Goal: Information Seeking & Learning: Check status

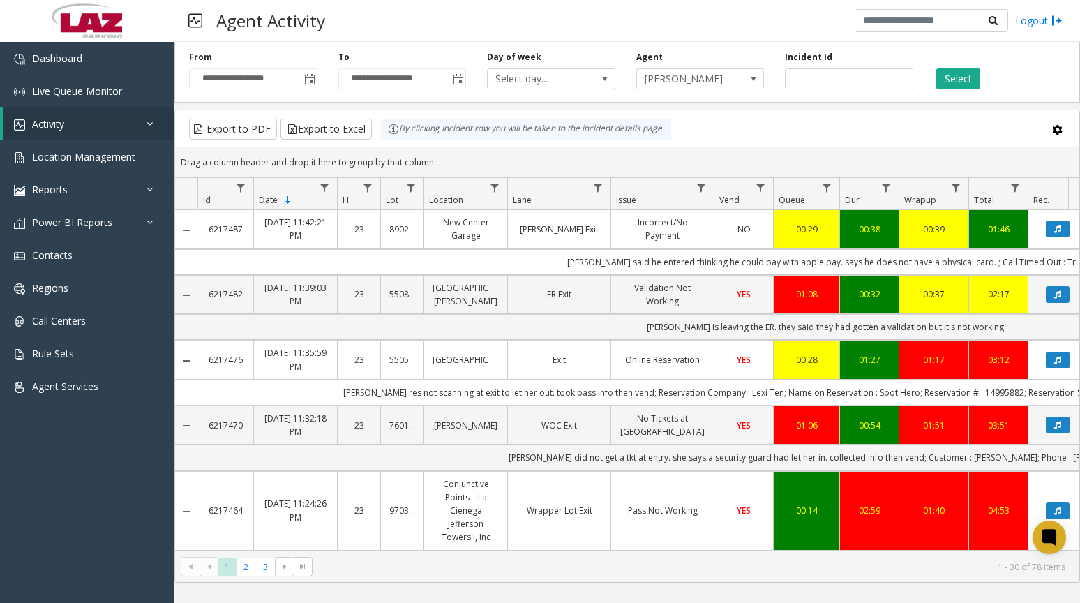
type input "*******"
click at [833, 74] on input "number" at bounding box center [849, 78] width 128 height 21
paste input "*******"
type input "*******"
click at [970, 82] on button "Select" at bounding box center [958, 78] width 44 height 21
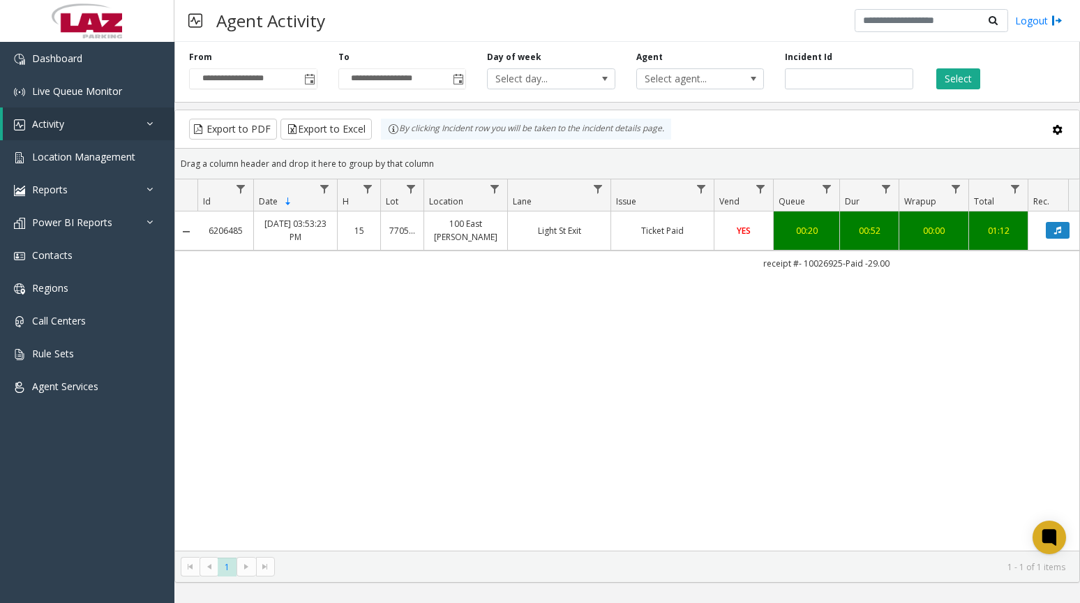
click at [1063, 235] on button "Data table" at bounding box center [1058, 230] width 24 height 17
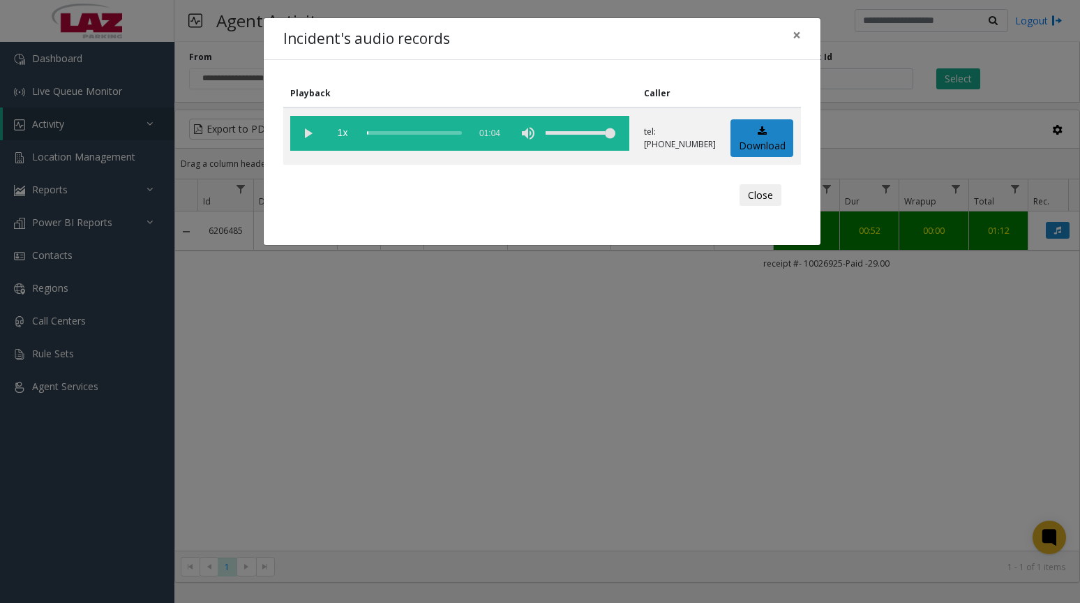
click at [300, 131] on vg-play-pause at bounding box center [307, 133] width 35 height 35
click at [757, 200] on button "Close" at bounding box center [761, 195] width 42 height 22
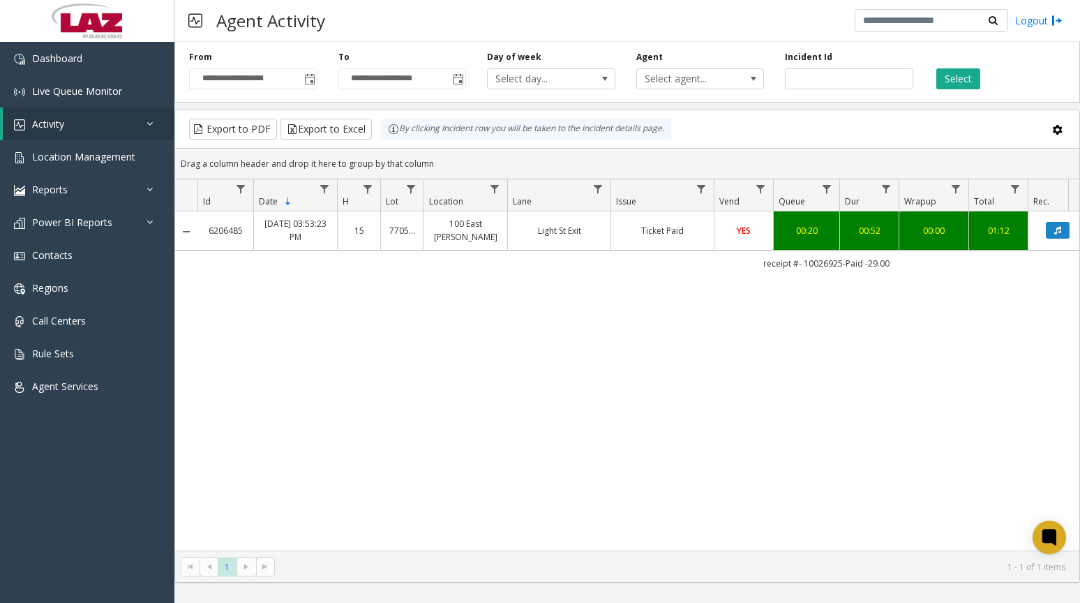
click at [669, 239] on td "Ticket Paid" at bounding box center [661, 230] width 103 height 38
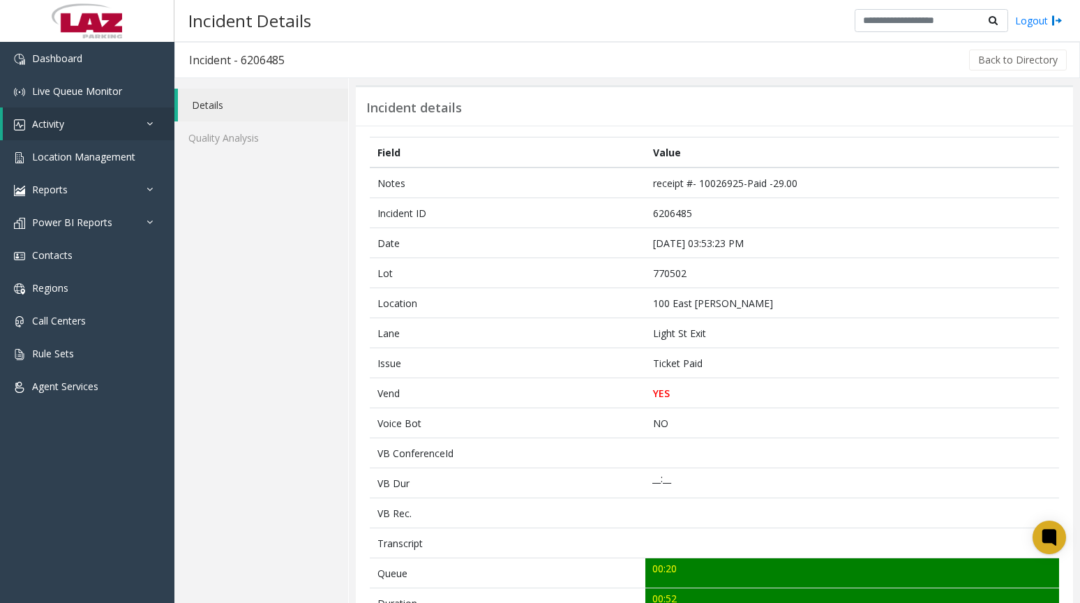
click at [681, 309] on td "100 East [PERSON_NAME]" at bounding box center [852, 303] width 414 height 30
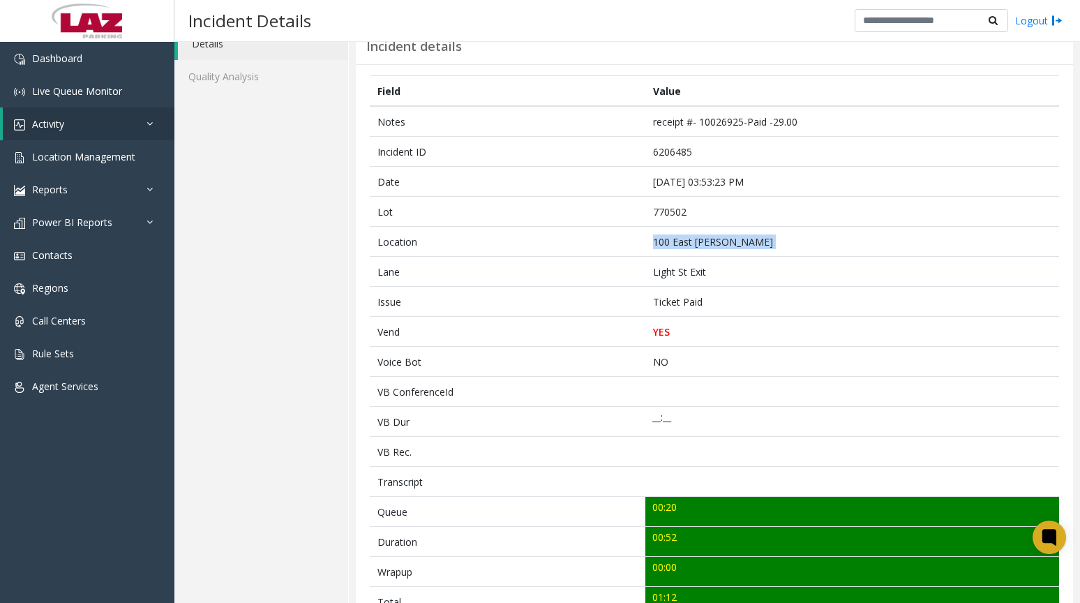
scroll to position [209, 0]
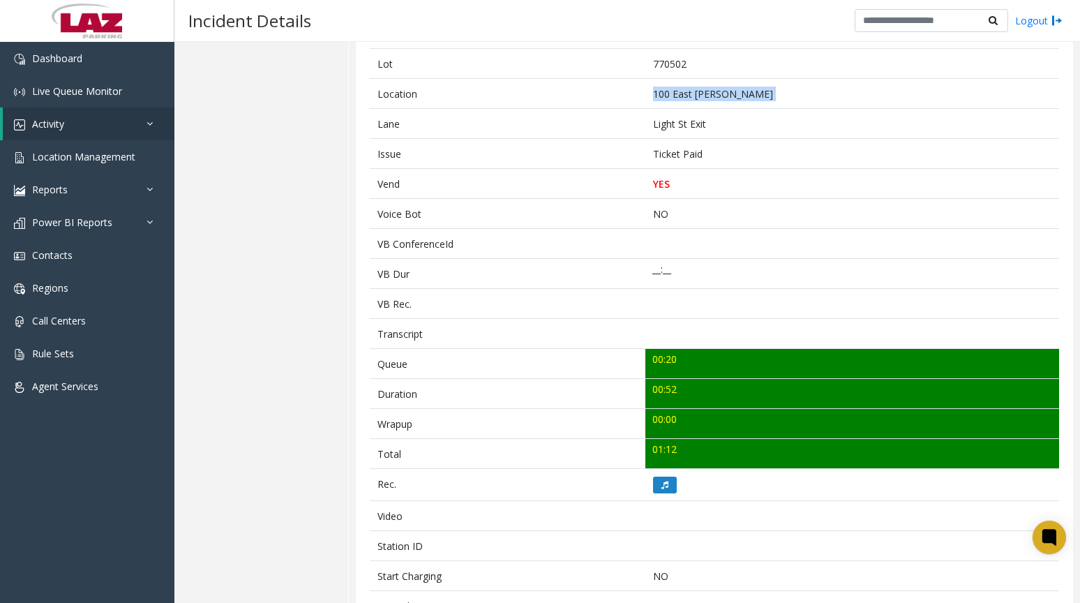
click at [661, 481] on icon at bounding box center [664, 485] width 7 height 8
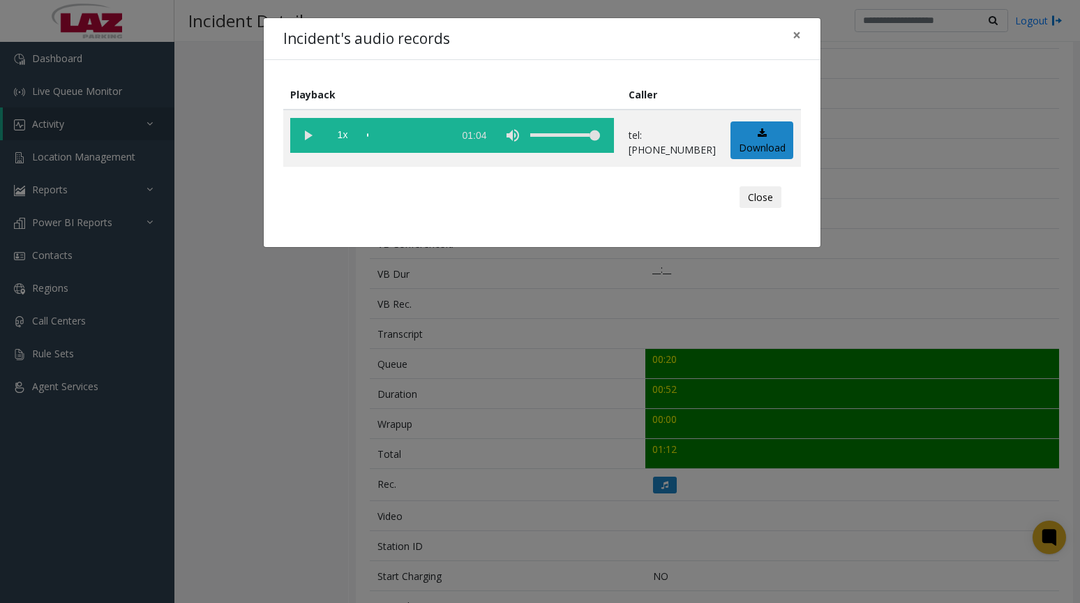
click at [297, 133] on vg-play-pause at bounding box center [307, 135] width 35 height 35
click at [374, 135] on div "scrub bar" at bounding box center [407, 135] width 80 height 35
click at [797, 40] on span "×" at bounding box center [797, 35] width 8 height 20
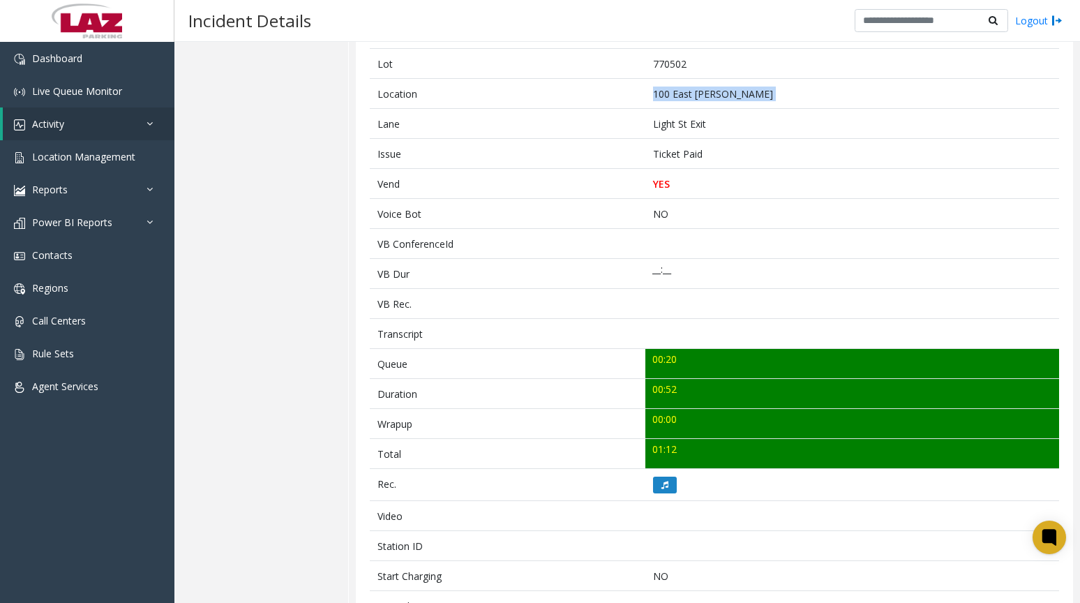
scroll to position [0, 0]
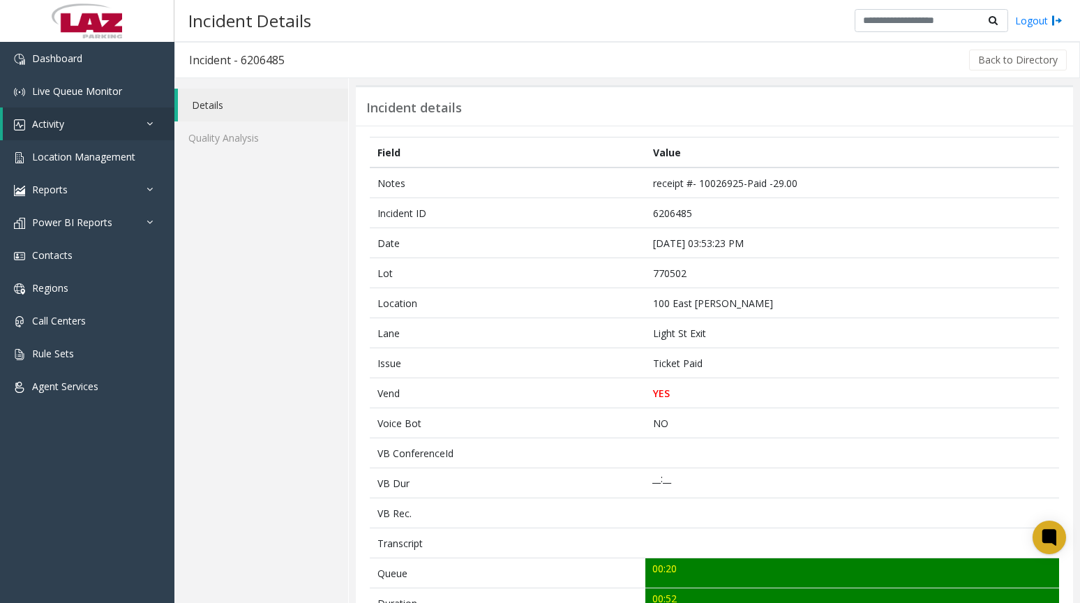
click at [1015, 73] on div "Back to Directory" at bounding box center [684, 60] width 770 height 35
click at [1015, 65] on button "Back to Directory" at bounding box center [1018, 60] width 98 height 21
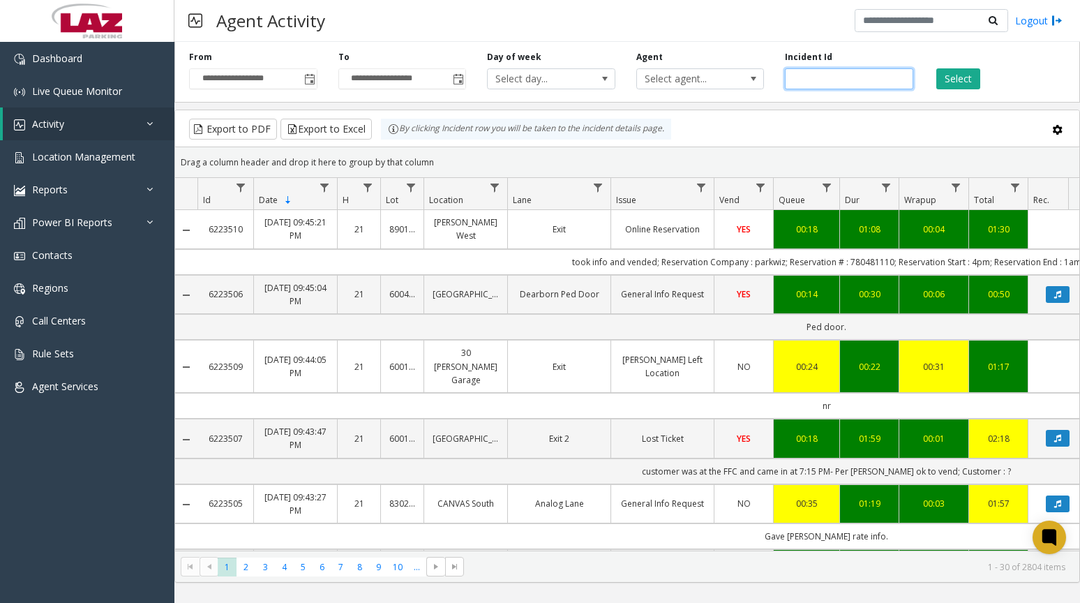
click at [854, 82] on input "number" at bounding box center [849, 78] width 128 height 21
paste input "*******"
type input "*******"
click at [947, 80] on button "Select" at bounding box center [958, 78] width 44 height 21
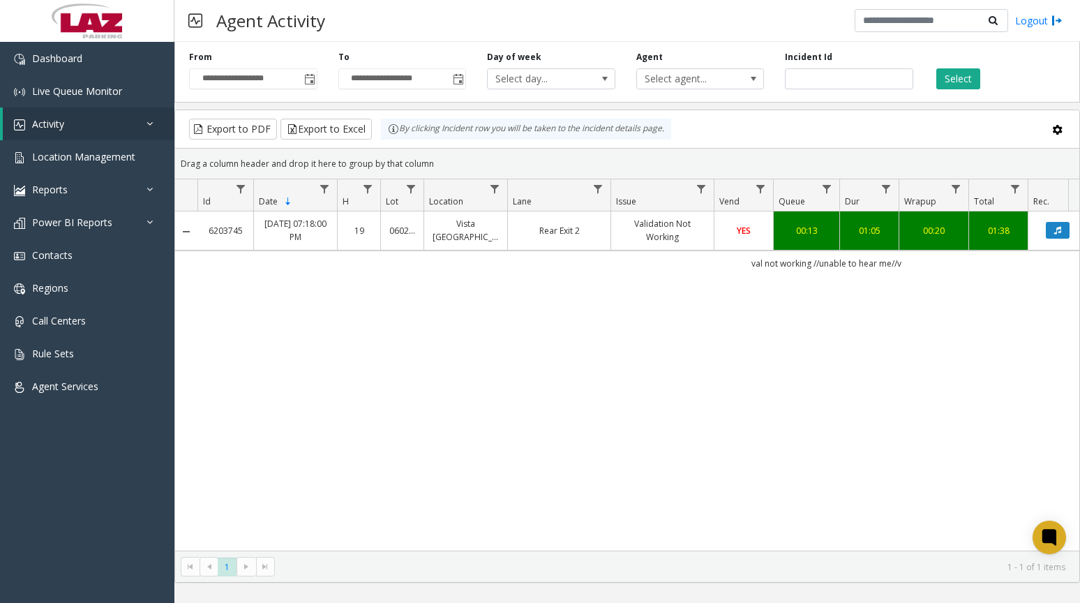
click at [744, 237] on link "YES" at bounding box center [744, 230] width 42 height 13
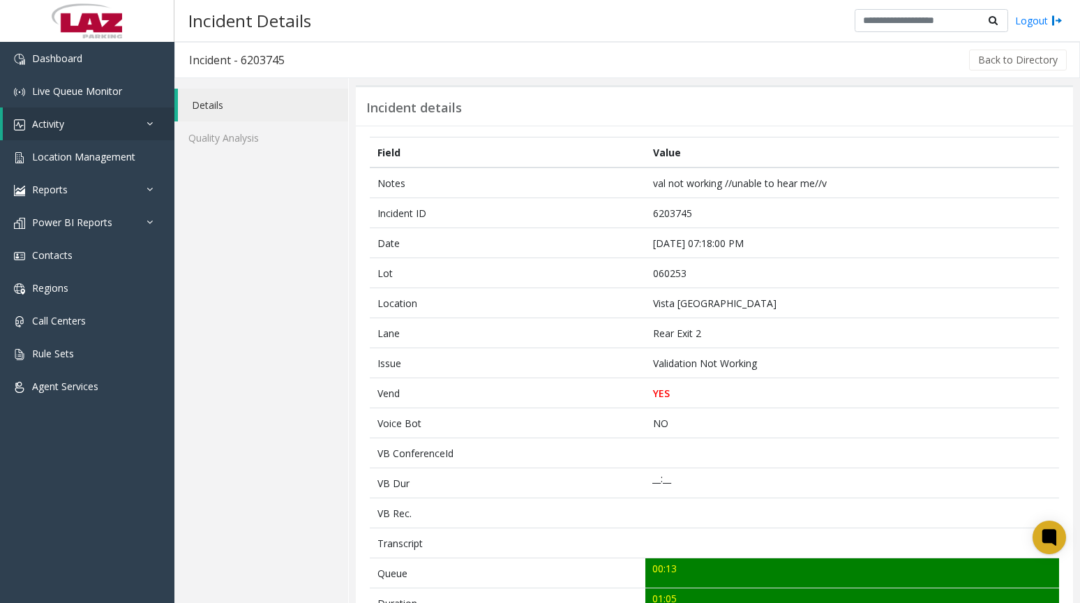
click at [675, 274] on td "060253" at bounding box center [852, 273] width 414 height 30
copy td "060253"
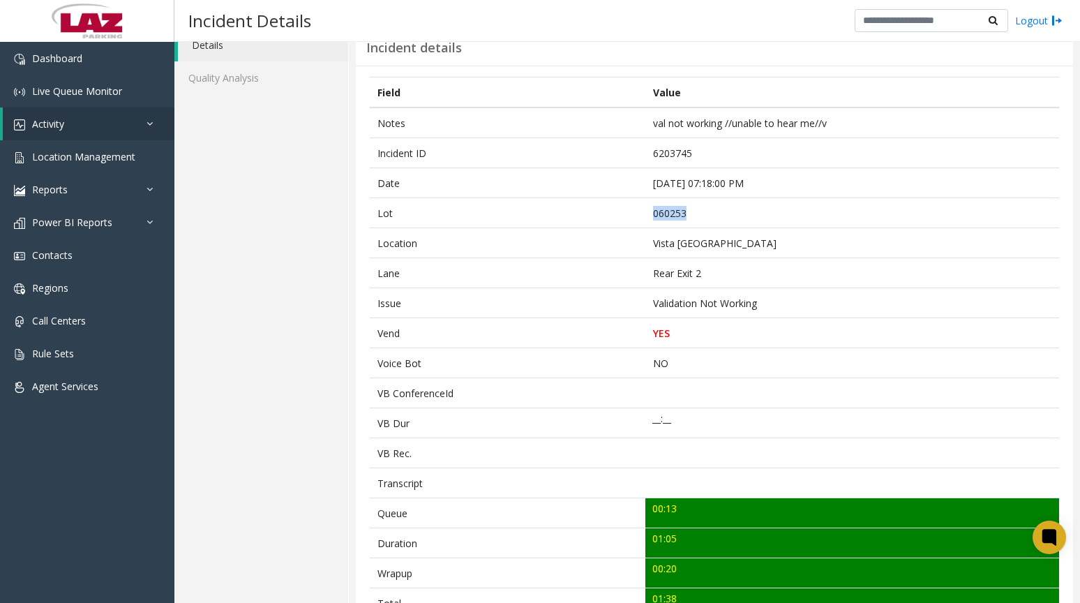
scroll to position [140, 0]
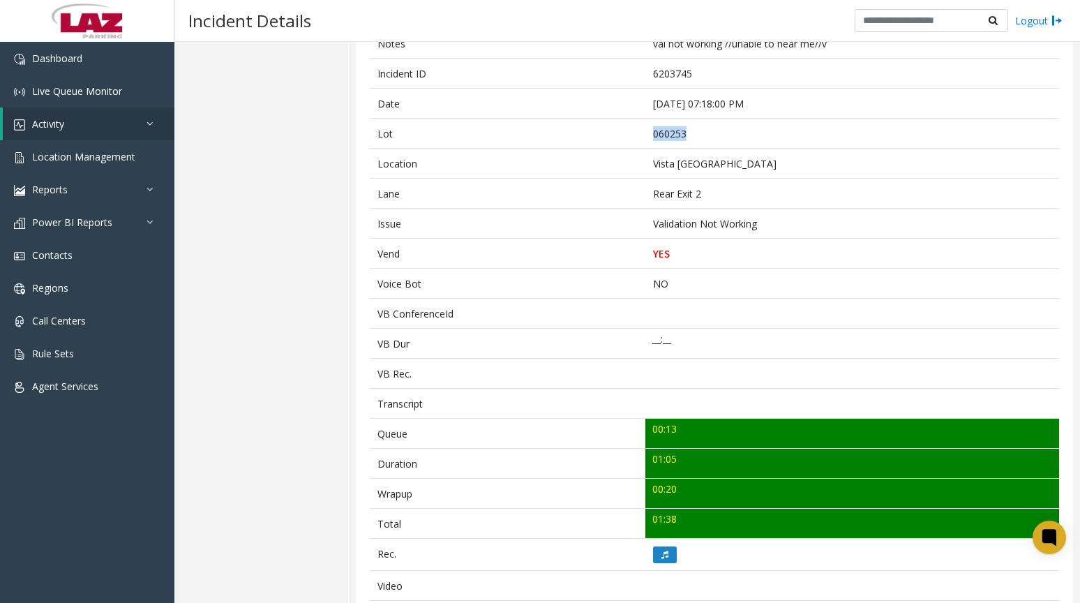
click at [662, 554] on icon at bounding box center [664, 554] width 7 height 8
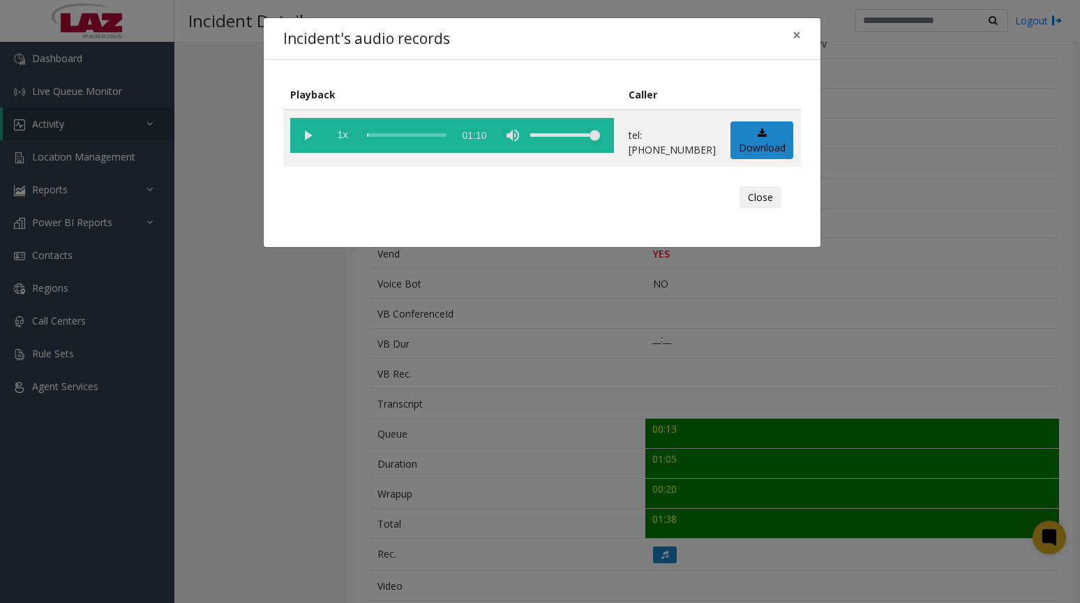
click at [297, 136] on vg-play-pause at bounding box center [307, 135] width 35 height 35
click at [750, 205] on button "Close" at bounding box center [761, 197] width 42 height 22
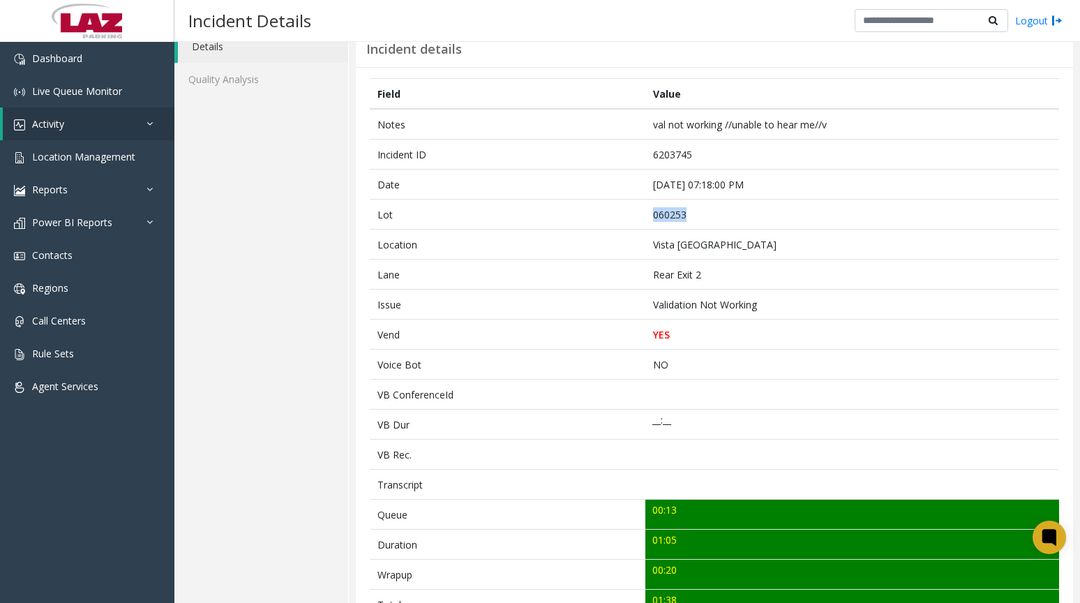
scroll to position [0, 0]
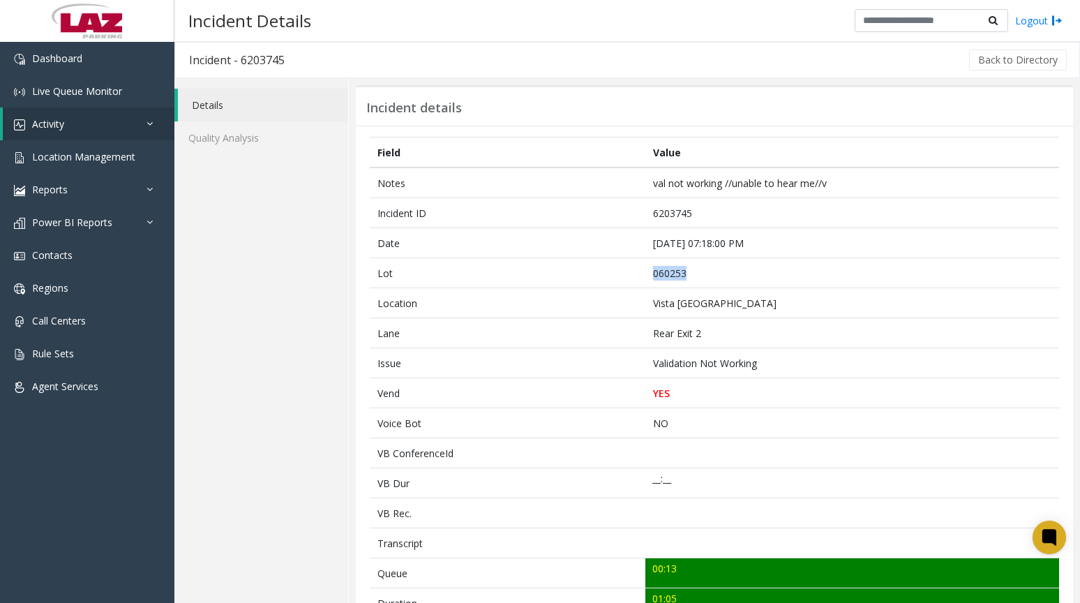
click at [903, 124] on div "Incident details" at bounding box center [714, 105] width 717 height 40
